Goal: Information Seeking & Learning: Learn about a topic

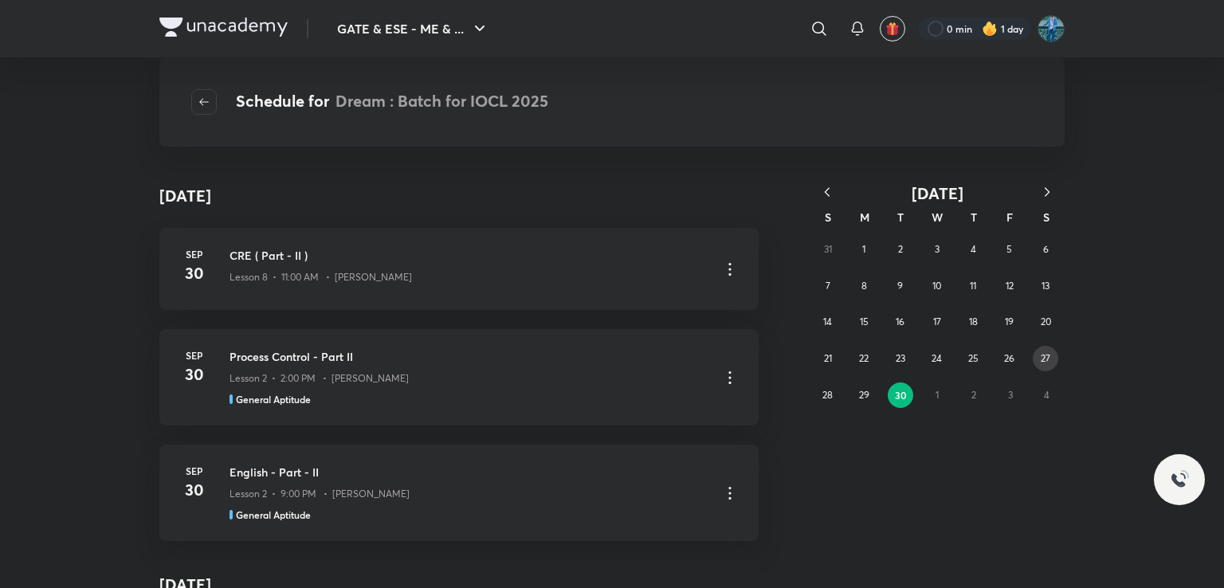
click at [1046, 357] on abbr "27" at bounding box center [1045, 358] width 10 height 12
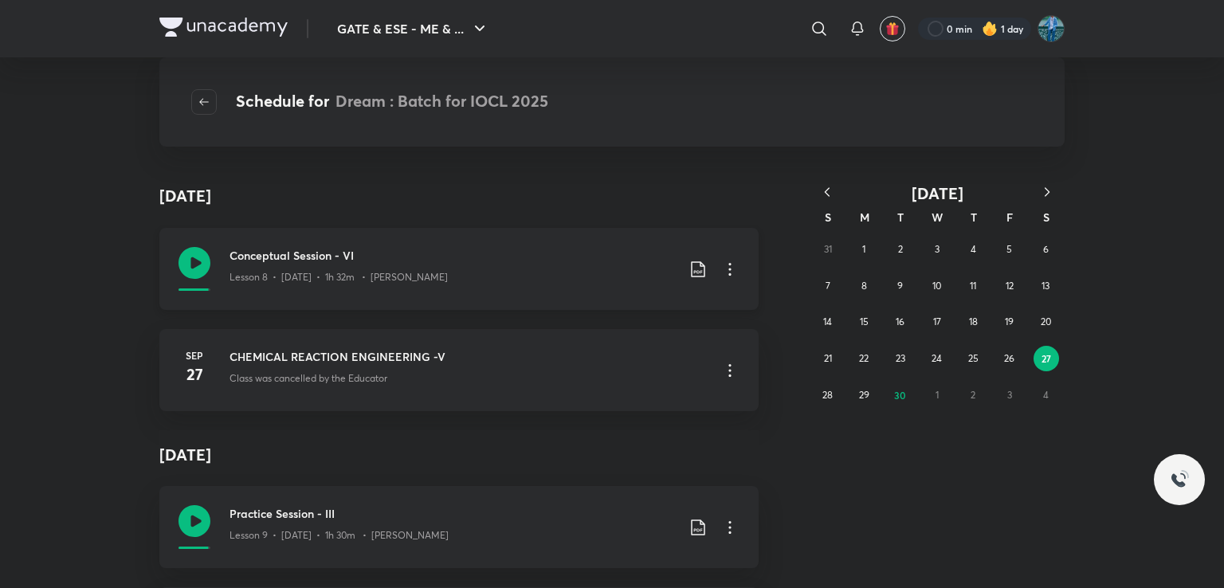
click at [382, 274] on p "Lesson 8 • Sep 27 • 1h 32m • Ankur Bansal" at bounding box center [338, 277] width 218 height 14
click at [1053, 23] on img at bounding box center [1050, 28] width 27 height 27
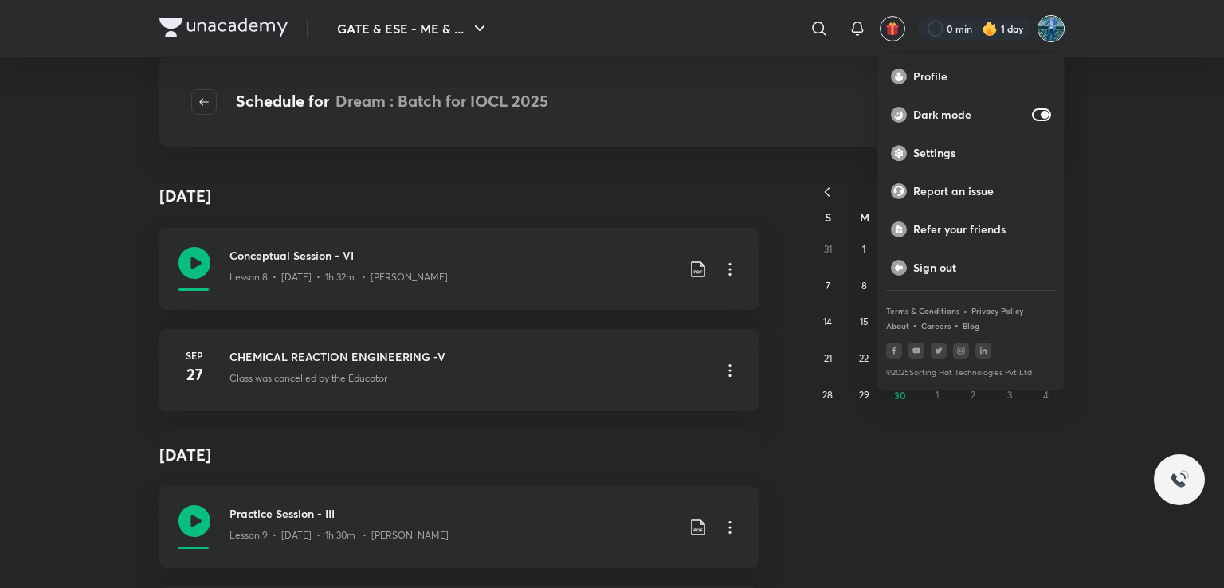
click at [1053, 23] on div at bounding box center [612, 294] width 1224 height 588
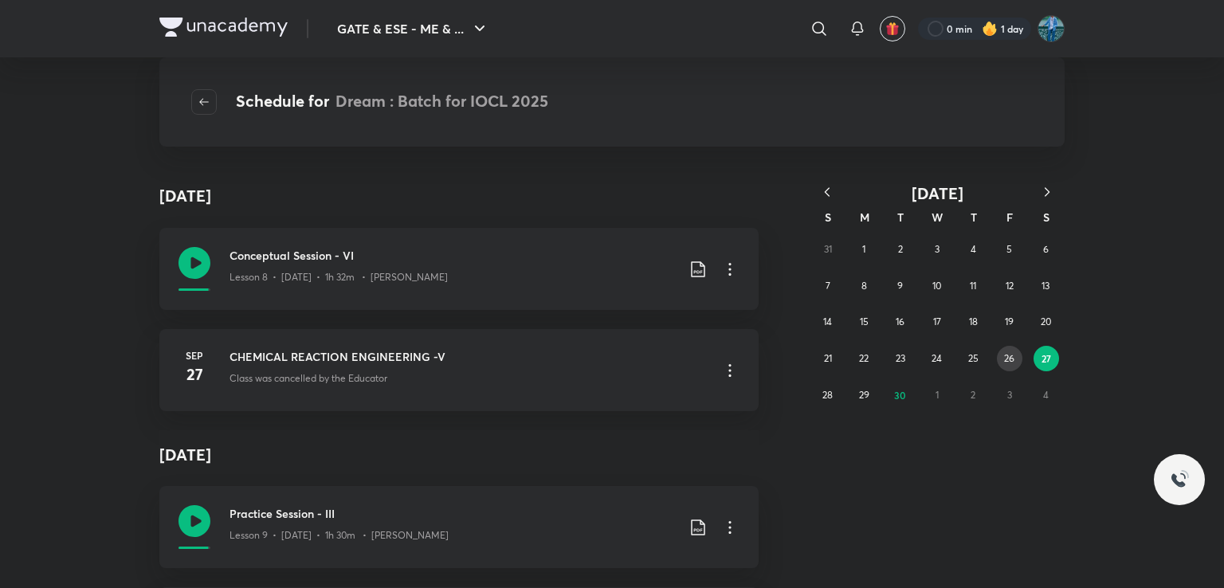
click at [1001, 360] on button "26" at bounding box center [1009, 358] width 25 height 25
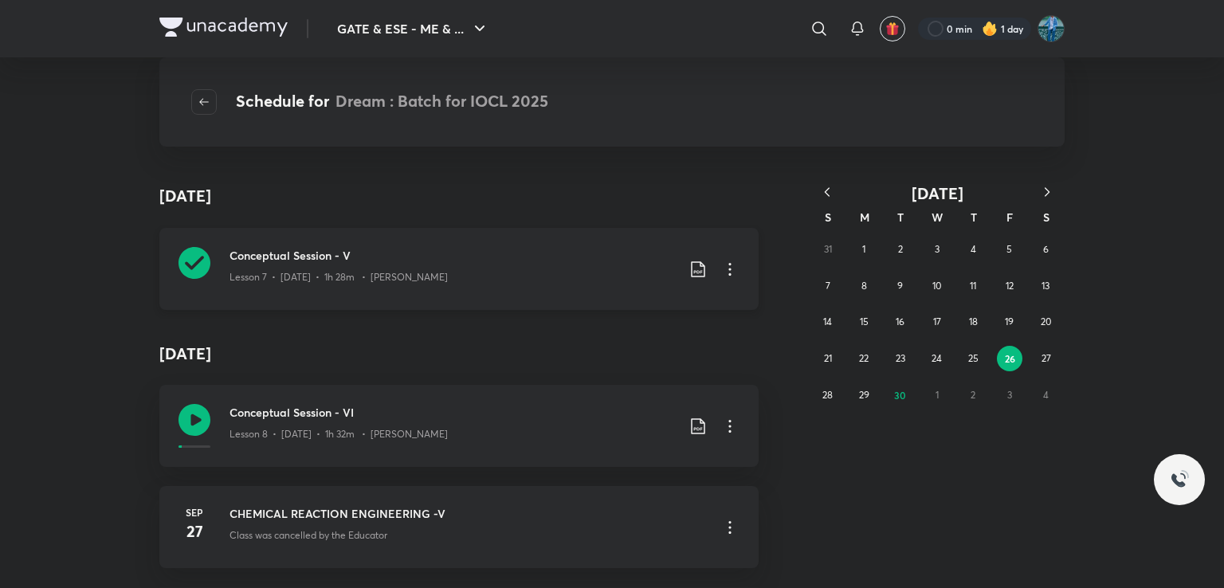
click at [693, 264] on icon at bounding box center [697, 269] width 19 height 19
click at [598, 343] on li "With annotation" at bounding box center [609, 354] width 182 height 29
click at [596, 348] on p "With annotation" at bounding box center [572, 355] width 82 height 17
click at [721, 264] on icon at bounding box center [729, 269] width 19 height 19
click at [775, 217] on div at bounding box center [612, 294] width 1224 height 588
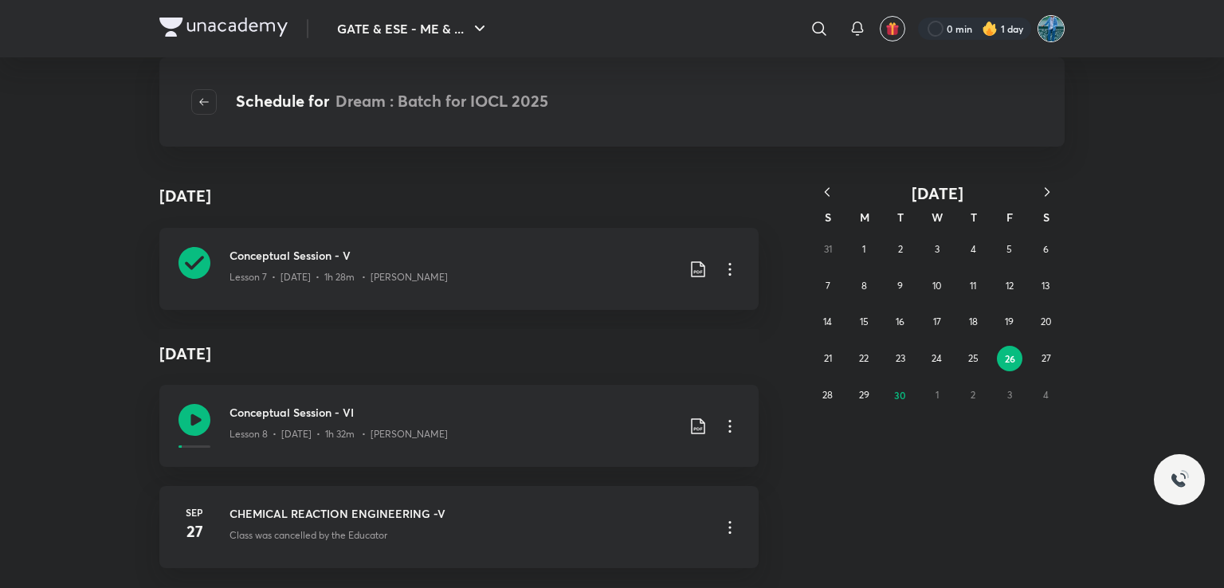
click at [1049, 29] on img at bounding box center [1050, 28] width 27 height 27
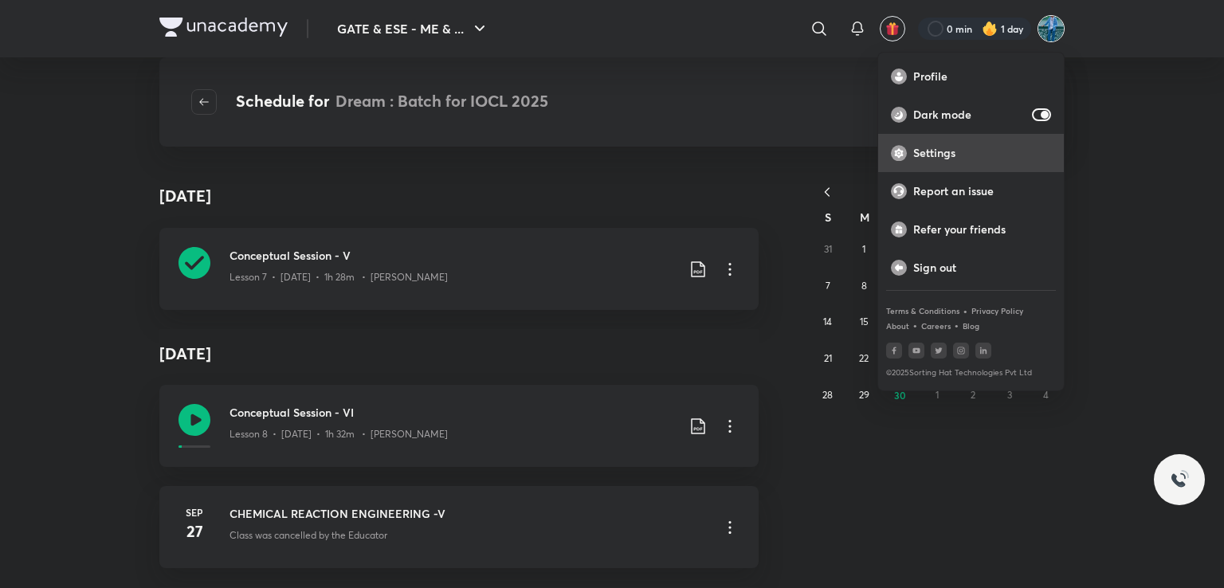
click at [979, 146] on p "Settings" at bounding box center [982, 153] width 138 height 14
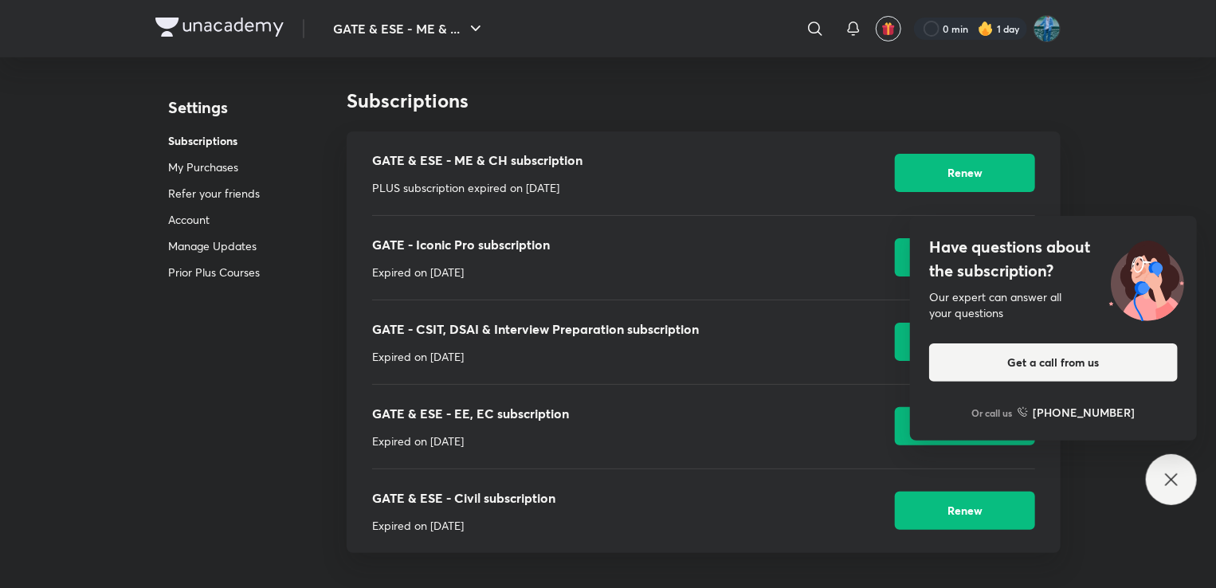
click at [1161, 471] on div "Have questions about the subscription? Our expert can answer all your questions…" at bounding box center [1170, 479] width 51 height 51
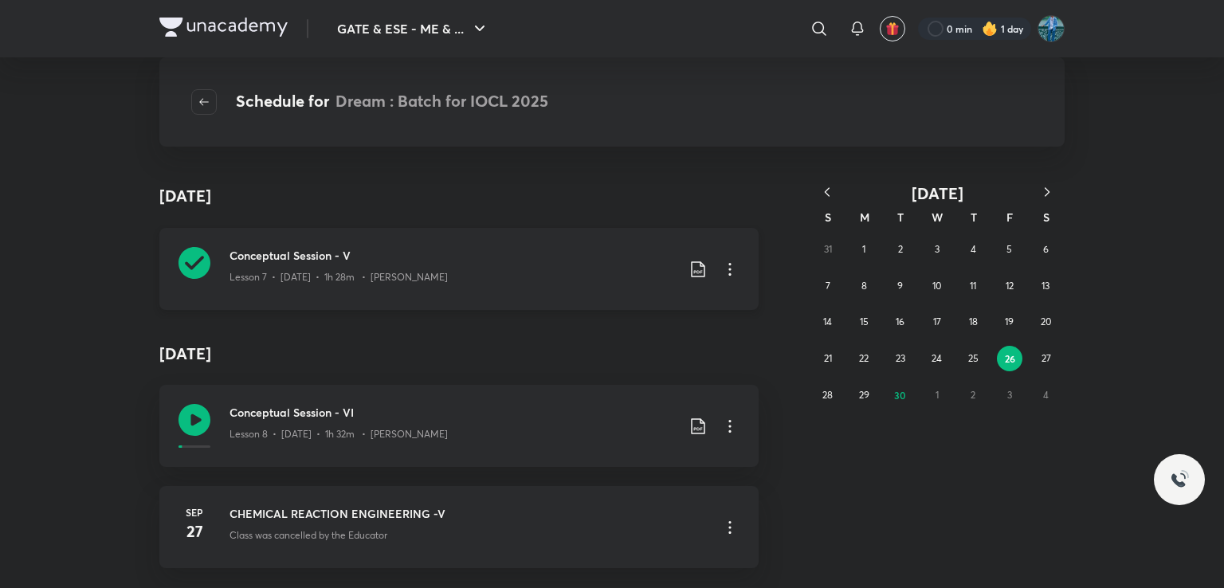
click at [444, 284] on div "Lesson 7 • [DATE] • 1h 28m • [PERSON_NAME]" at bounding box center [452, 274] width 446 height 21
click at [378, 431] on p "Lesson 8 • Sep 27 • 1h 32m • Ankur Bansal" at bounding box center [338, 434] width 218 height 14
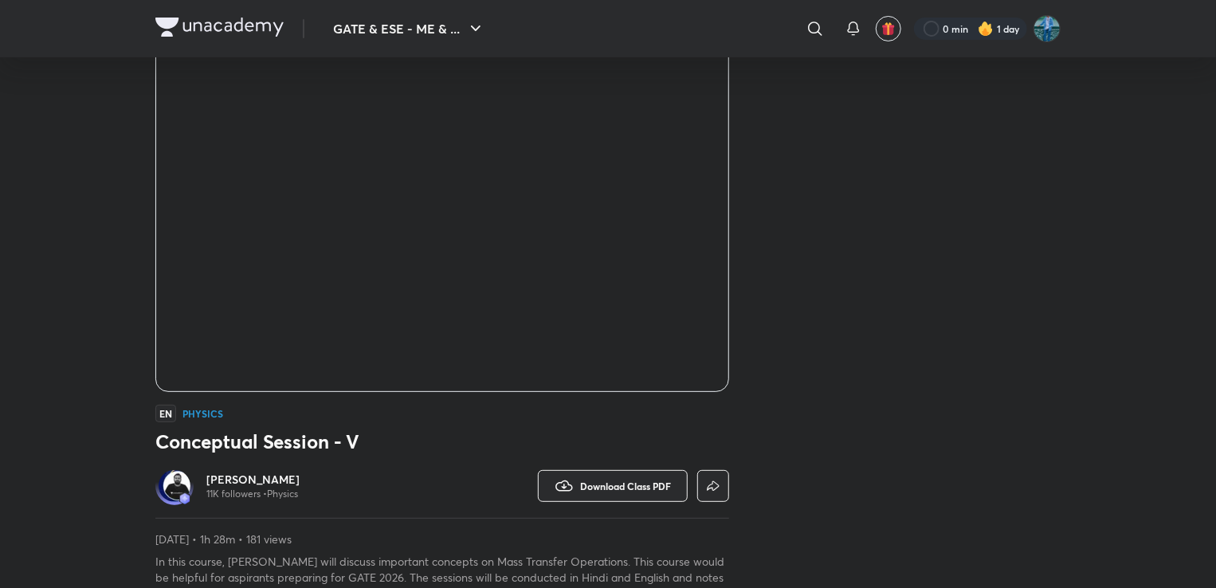
scroll to position [69, 0]
